Goal: Transaction & Acquisition: Purchase product/service

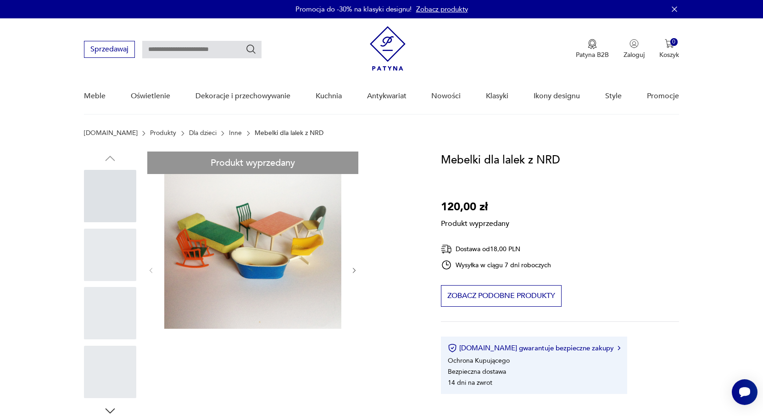
click at [162, 47] on input "text" at bounding box center [201, 49] width 119 height 17
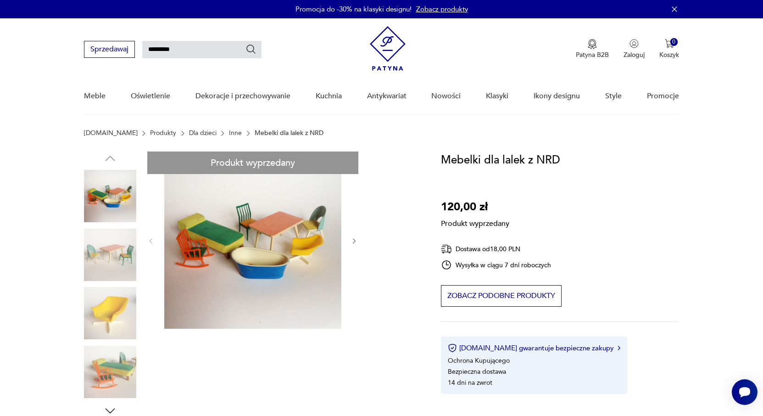
type input "*********"
click at [252, 47] on icon "Szukaj" at bounding box center [251, 49] width 11 height 11
type input "*********"
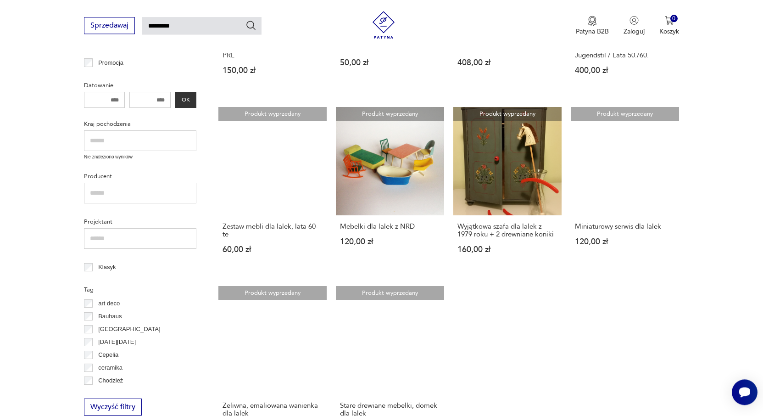
scroll to position [273, 0]
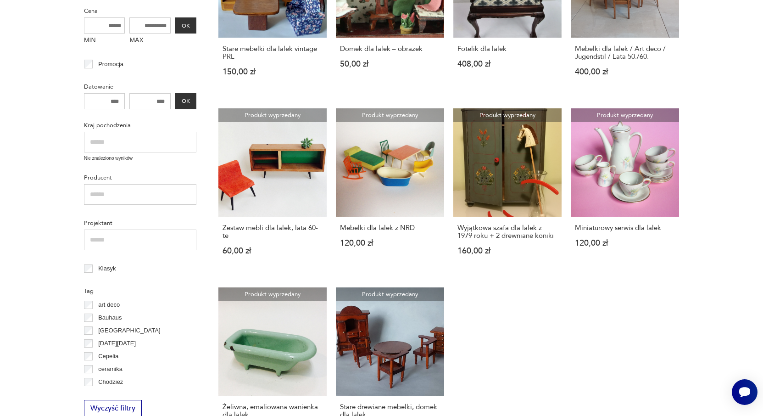
scroll to position [32, 0]
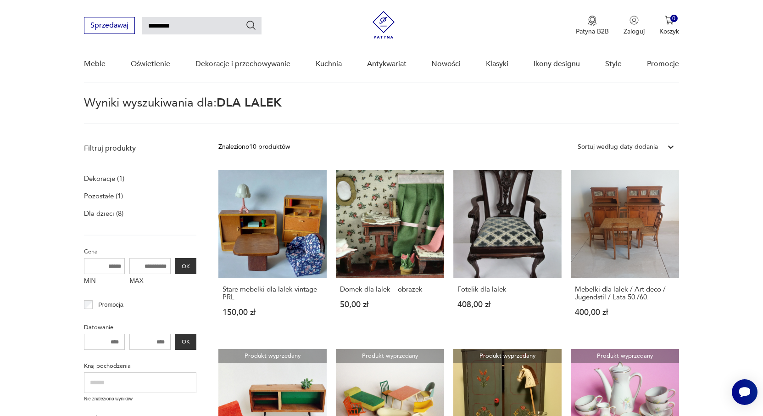
scroll to position [273, 0]
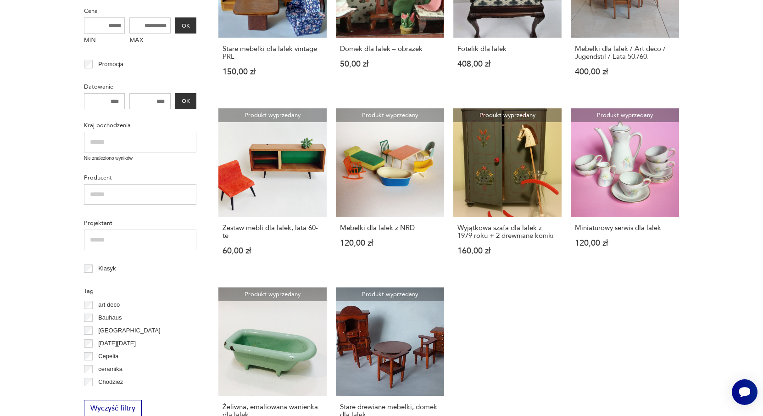
scroll to position [32, 0]
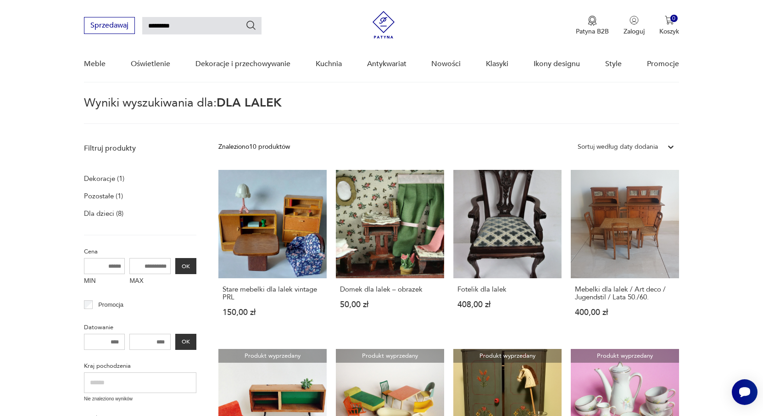
scroll to position [273, 0]
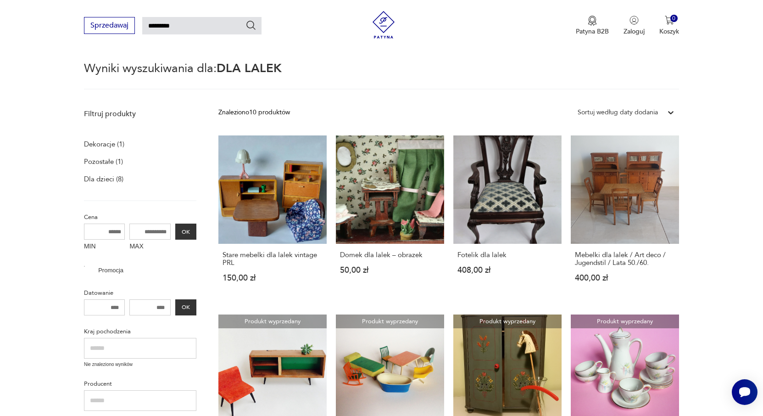
scroll to position [273, 0]
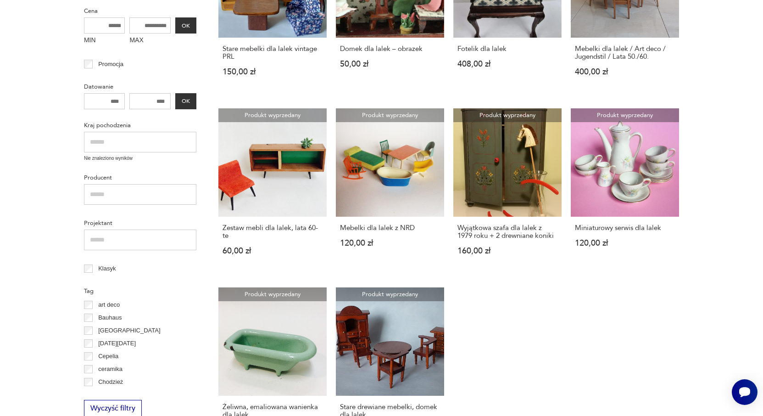
scroll to position [67, 0]
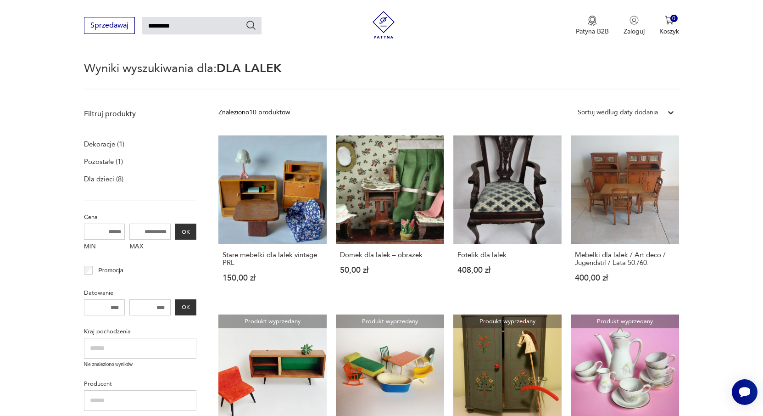
scroll to position [273, 0]
